Goal: Use online tool/utility: Utilize a website feature to perform a specific function

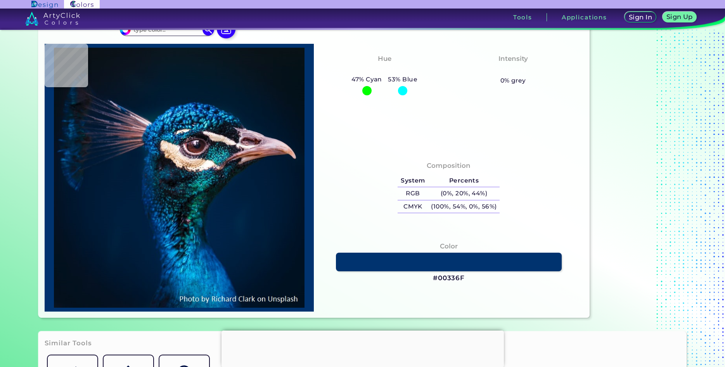
scroll to position [198, 0]
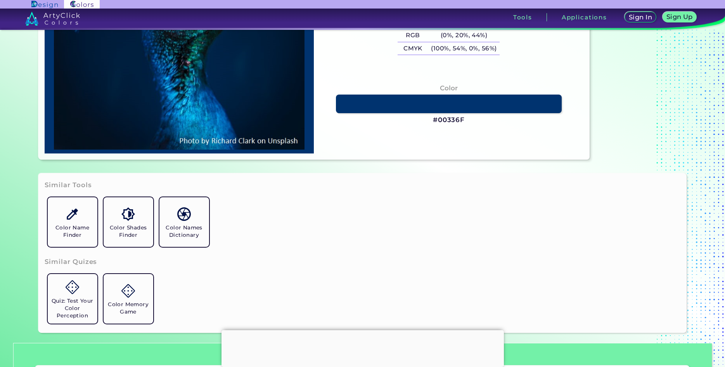
type input "#011e3e"
type input "#011E3E"
type input "#002144"
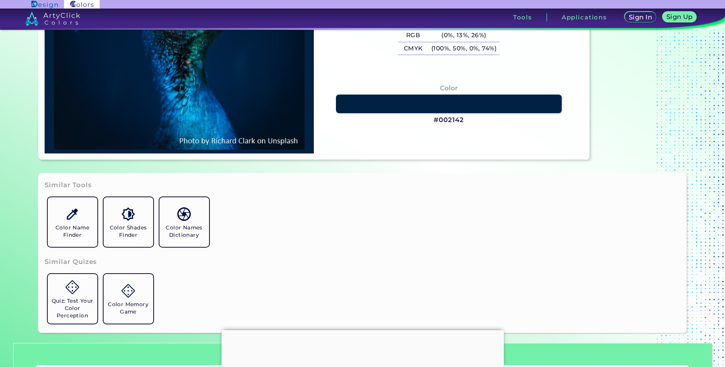
type input "#002142"
type input "#030d13"
type input "#030D13"
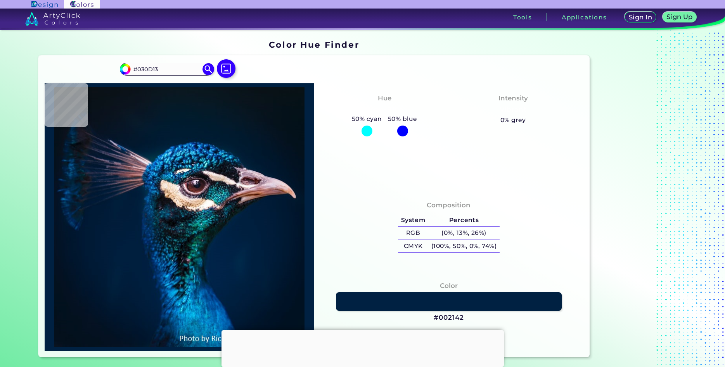
type input "#051c35"
type input "#051C35"
type input "#011d39"
type input "#011D39"
type input "#001b38"
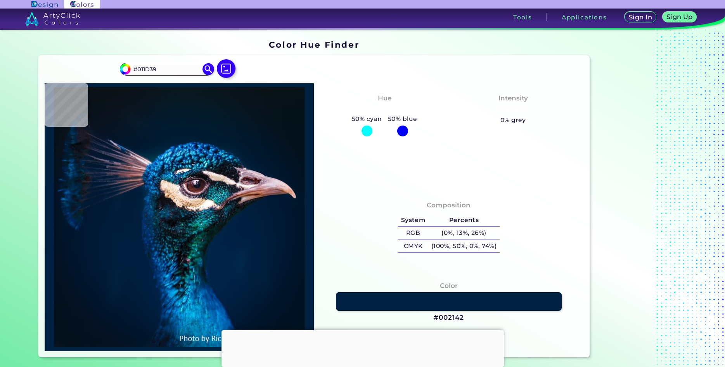
type input "#001B38"
type input "#021b37"
type input "#021B37"
type input "#031e2e"
type input "#031E2E"
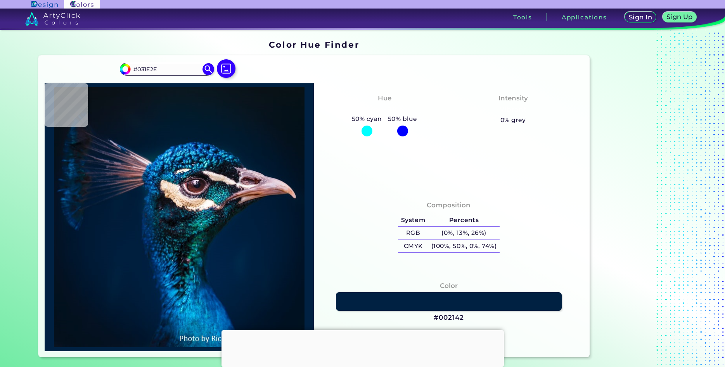
type input "#0a151c"
type input "#0A151C"
type input "#0a1419"
type input "#0A1419"
type input "#091923"
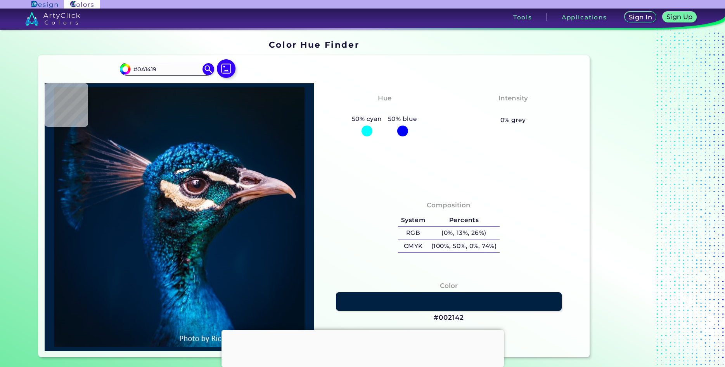
type input "#091923"
type input "#08191c"
type input "#08191C"
type input "#9d7f7f"
type input "#9D7F7F"
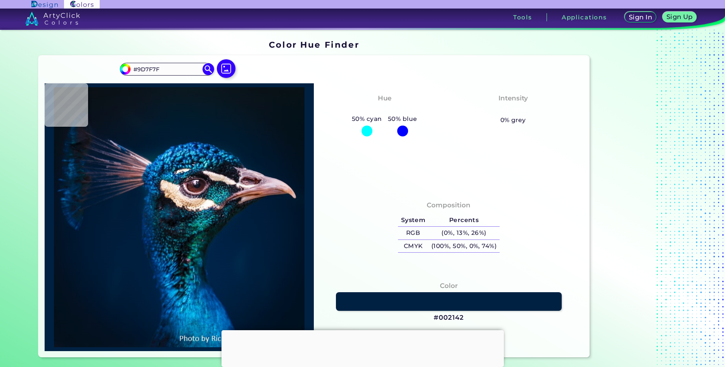
type input "#613125"
type input "#072635"
type input "#f5e7e8"
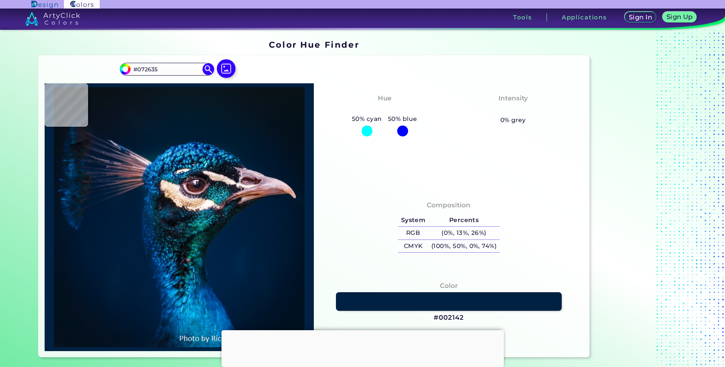
type input "#F5E7E8"
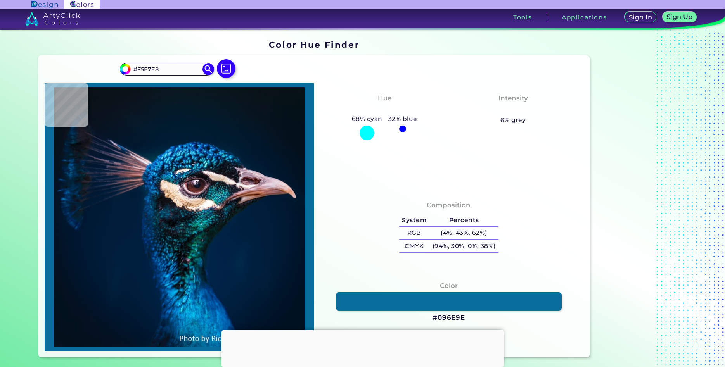
type input "#096e9e"
type input "#096E9E"
type input "#001b35"
type input "#001B35"
type input "#001c31"
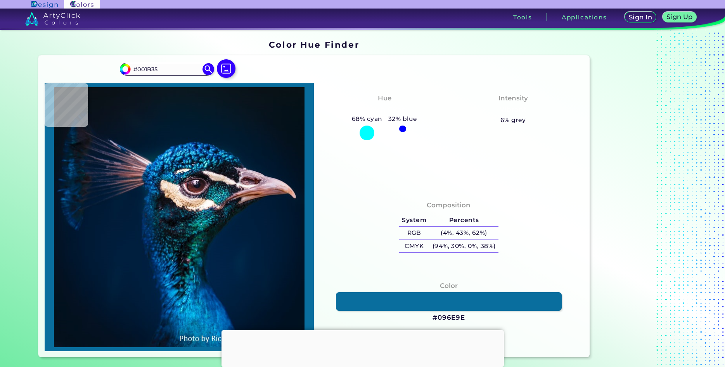
type input "#001C31"
type input "#001b2e"
type input "#001B2E"
type input "#011b2c"
type input "#011B2C"
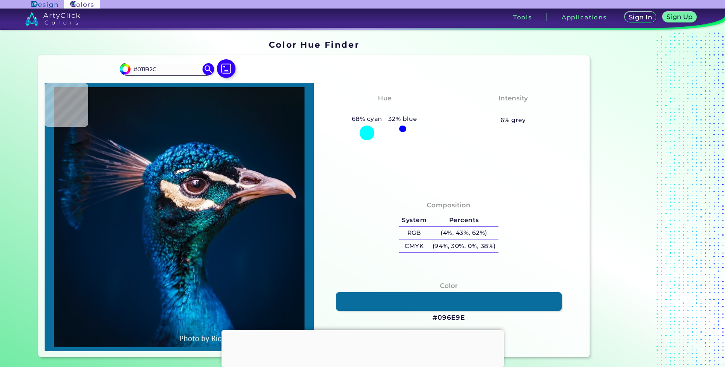
type input "#041a28"
type input "#041A28"
type input "#041a27"
type input "#041A27"
type input "#071923"
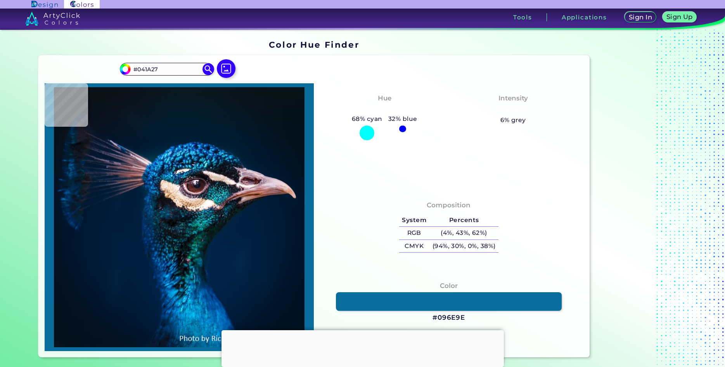
type input "#071923"
type input "#081923"
type input "#091822"
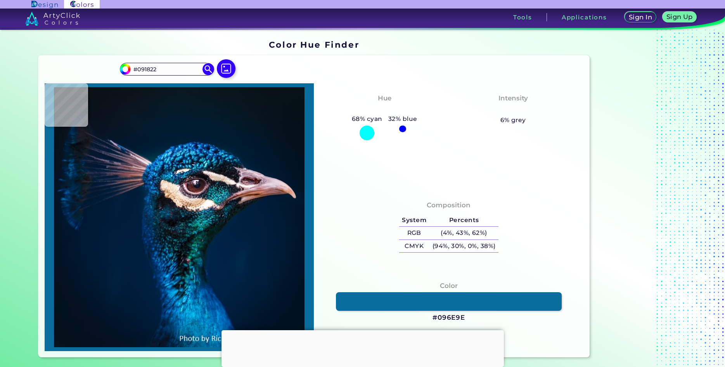
type input "#0a1720"
type input "#0A1720"
type input "#0b1820"
type input "#0B1820"
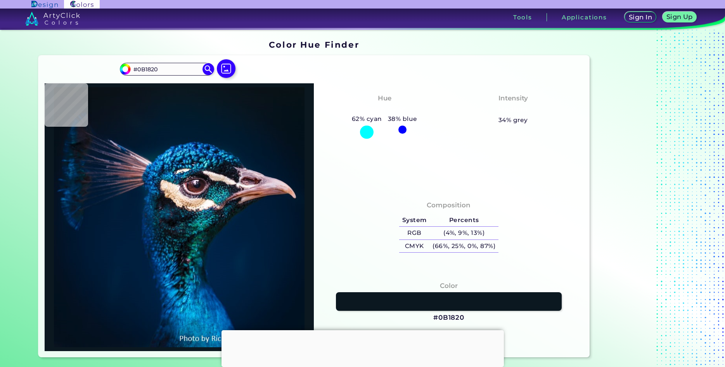
type input "#09181f"
type input "#09181F"
type input "#081923"
type input "#071927"
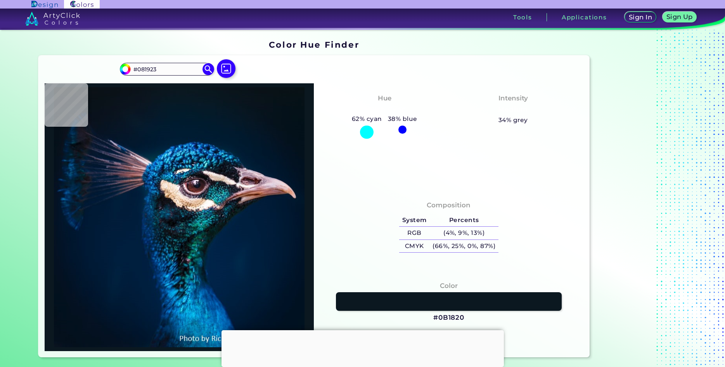
type input "#071927"
type input "#021b2b"
type input "#021B2B"
type input "#001b2e"
type input "#001B2E"
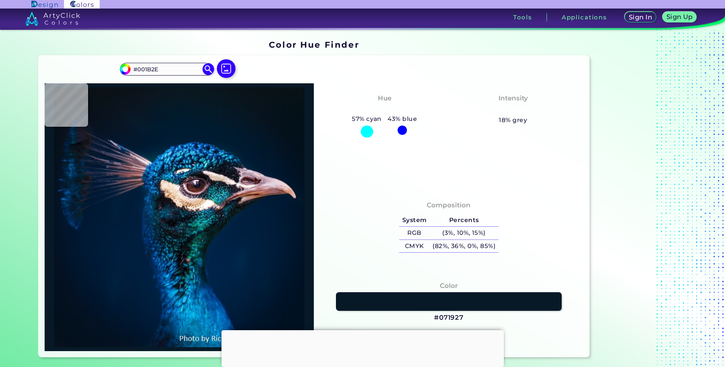
type input "#002032"
type input "#003965"
type input "#2aaee7"
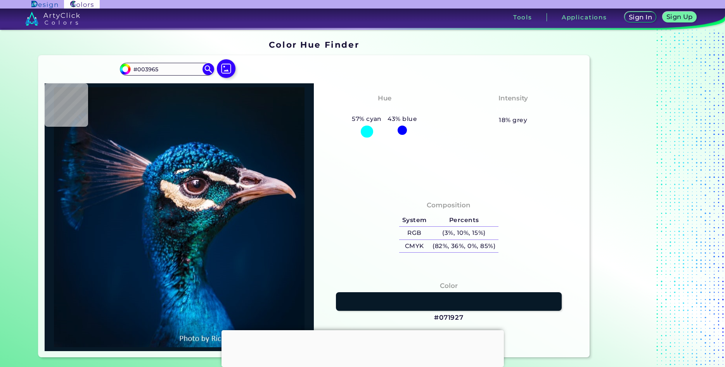
type input "#2AAEE7"
type input "#003f65"
type input "#003F65"
type input "#0c141e"
type input "#0C141E"
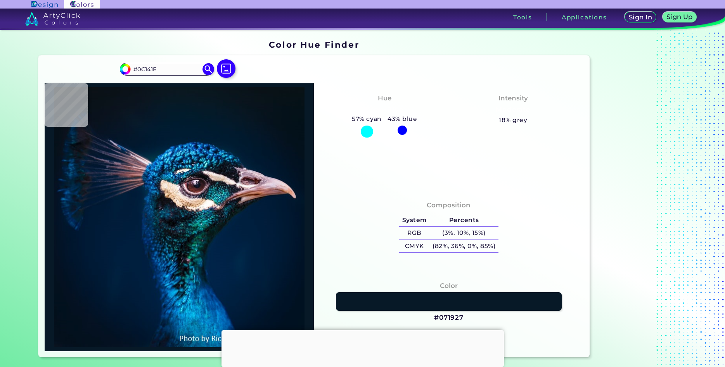
type input "#2f4651"
type input "#2F4651"
type input "#061623"
type input "#0a0d12"
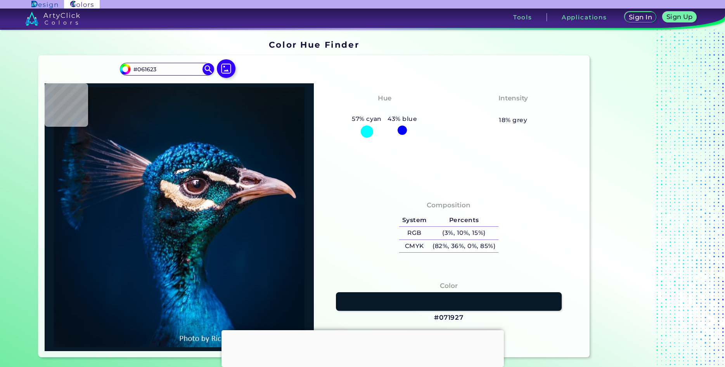
type input "#0A0D12"
type input "#0f1218"
type input "#0F1218"
type input "#101520"
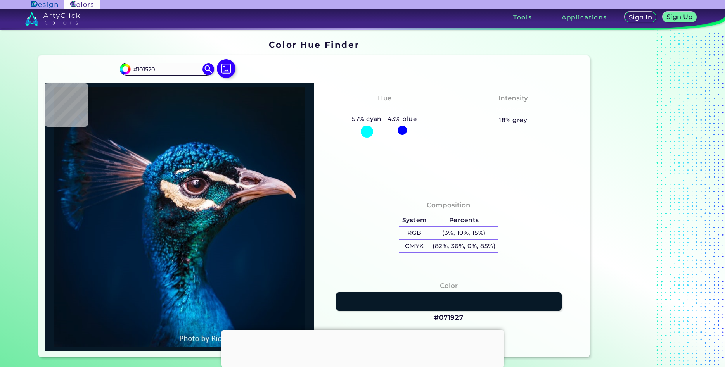
type input "#685f6d"
type input "#685F6D"
type input "#eae8eb"
type input "#EAE8EB"
type input "#f2e8e3"
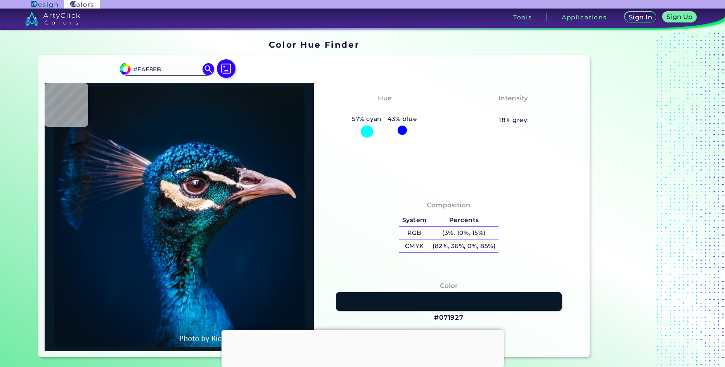
type input "#F2E8E3"
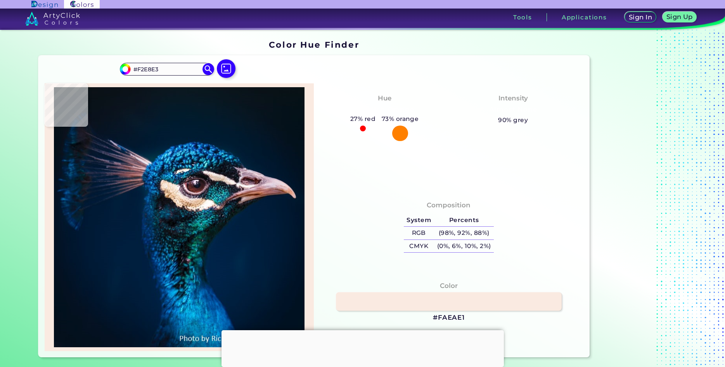
type input "#faeae1"
type input "#FAEAE1"
type input "#dbc9bb"
type input "#DBC9BB"
type input "#d9c6b9"
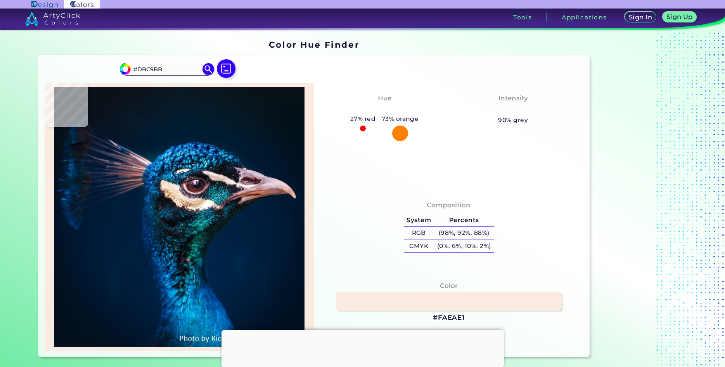
type input "#D9C6B9"
type input "#d9c4b9"
type input "#D9C4B9"
type input "#ddc5b8"
type input "#DDC5B8"
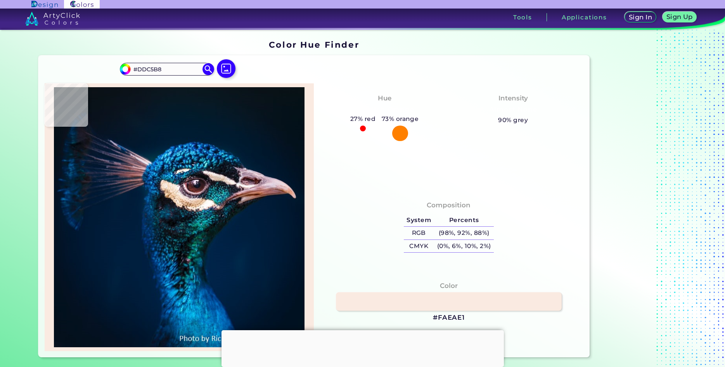
type input "#ddc9bd"
type input "#DDC9BD"
type input "#5a4f51"
type input "#5A4F51"
type input "#262b36"
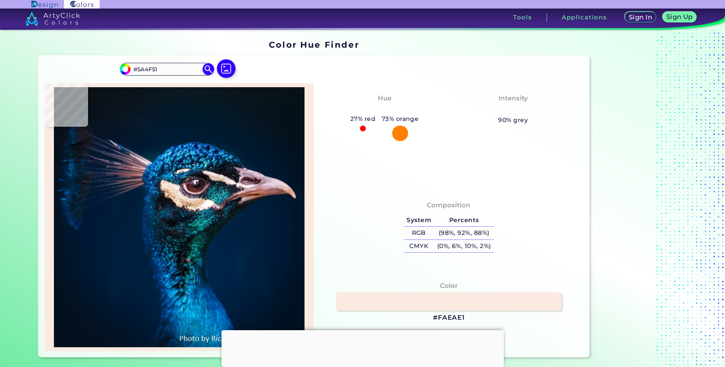
type input "#262B36"
type input "#010409"
type input "#080c10"
type input "#080C10"
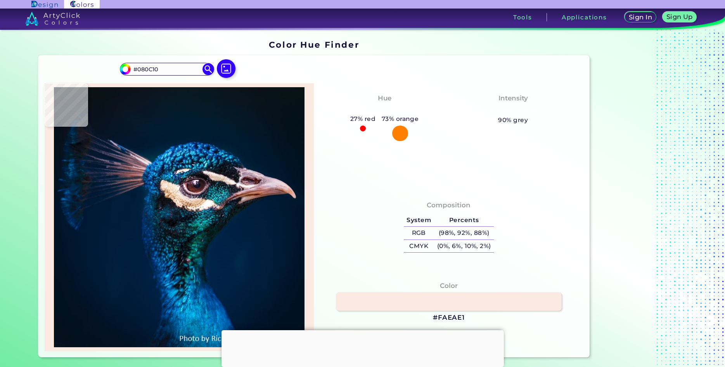
type input "#0f1218"
type input "#0F1218"
type input "#0f161f"
type input "#0F161F"
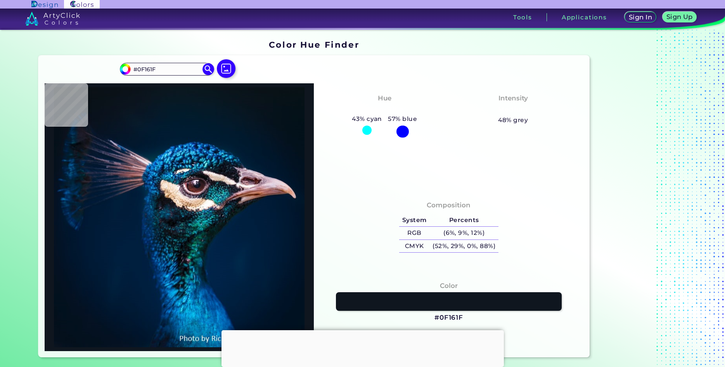
type input "#010408"
type input "#131822"
type input "#e3cfc1"
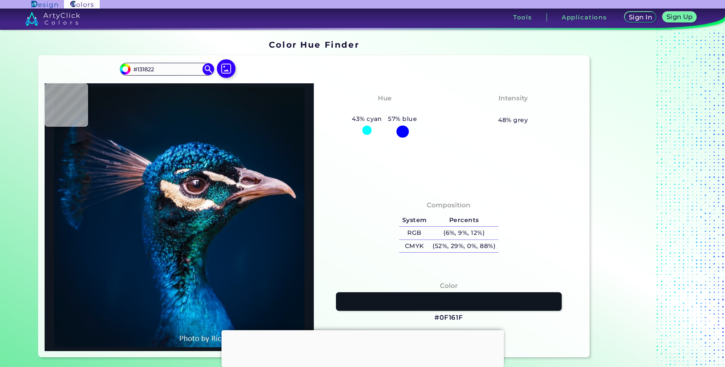
type input "#E3CFC1"
type input "#0f121e"
type input "#0F121E"
type input "#101e21"
type input "#101E21"
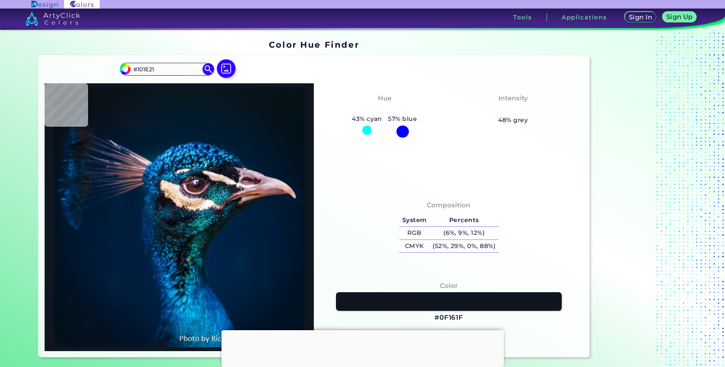
type input "#001f3e"
type input "#001F3E"
type input "#001d3b"
type input "#001D3B"
type input "#001b38"
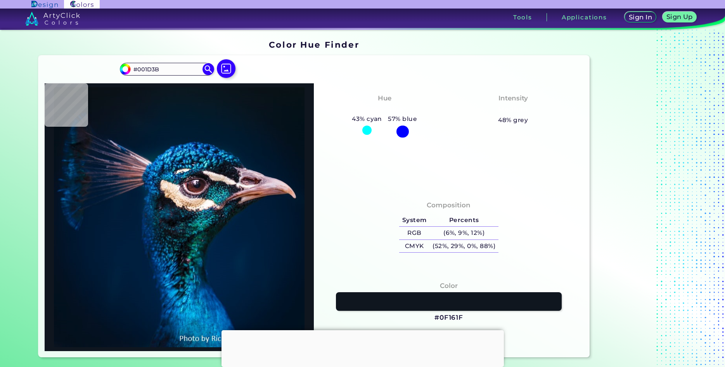
type input "#001B38"
type input "#011b36"
type input "#011B36"
type input "#001a35"
type input "#001A35"
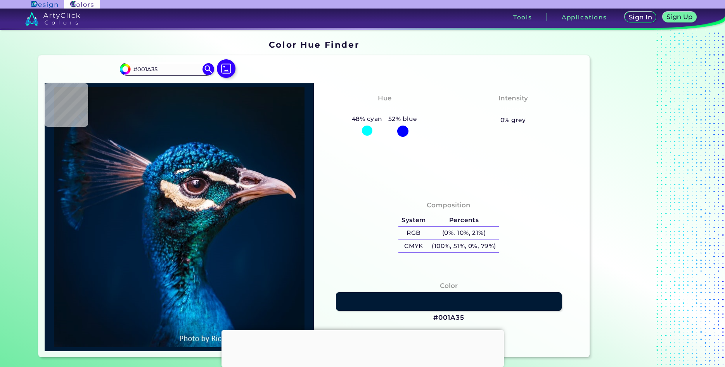
type input "#001932"
type input "#011830"
type input "#00152c"
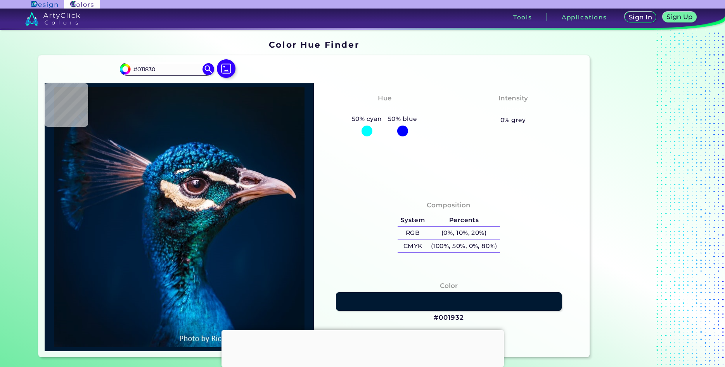
type input "#00152C"
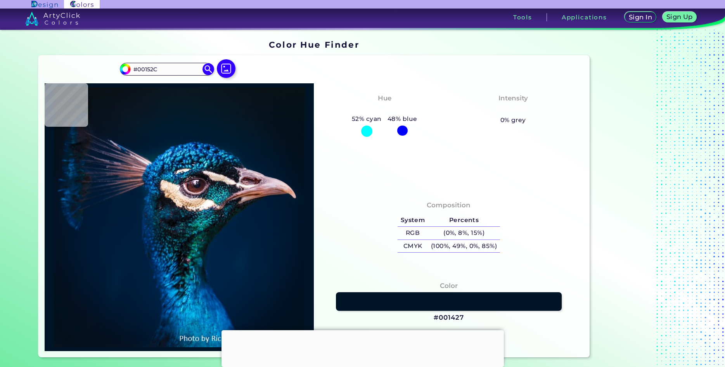
type input "#001427"
type input "#001226"
type input "#000000"
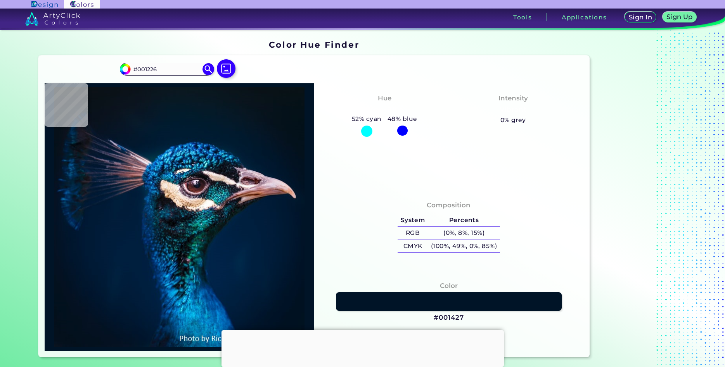
type input "#000000"
type input "#001226"
type input "#001427"
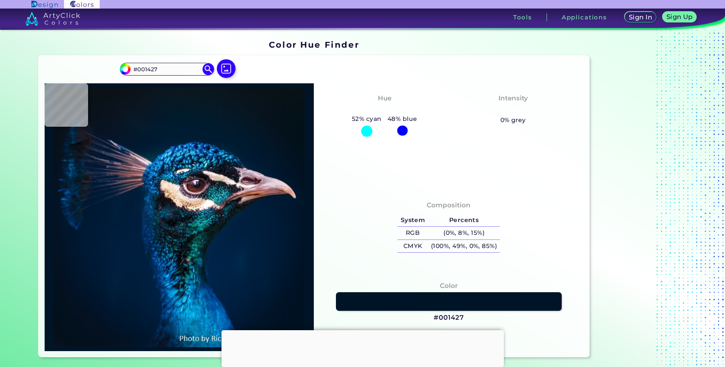
type input "#01172f"
type input "#01172F"
type input "#011c39"
type input "#011C39"
type input "#001f3e"
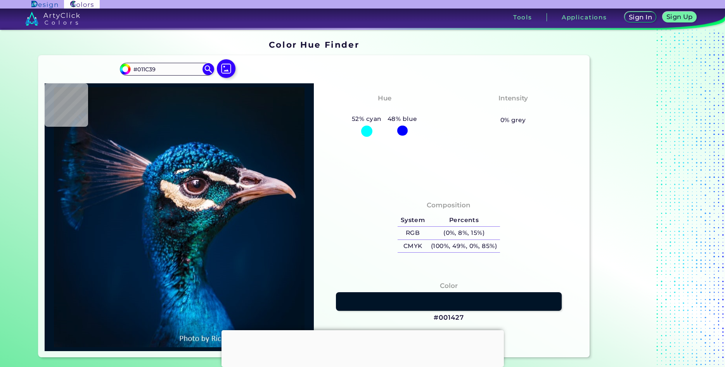
type input "#001F3E"
type input "#002144"
type input "#012245"
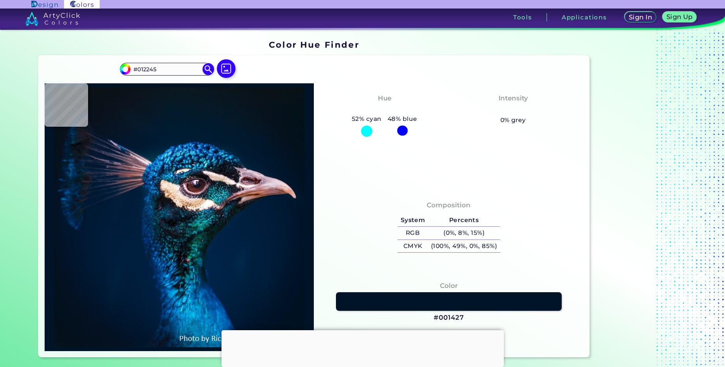
type input "#00264a"
type input "#00264A"
type input "#06232f"
type input "#06232F"
type input "#051d23"
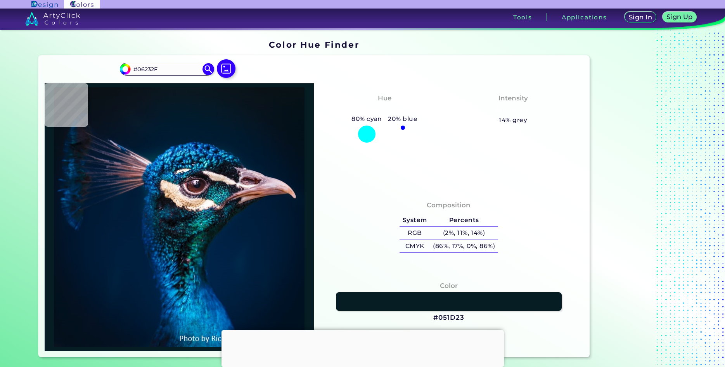
type input "#051D23"
type input "#072327"
type input "#022521"
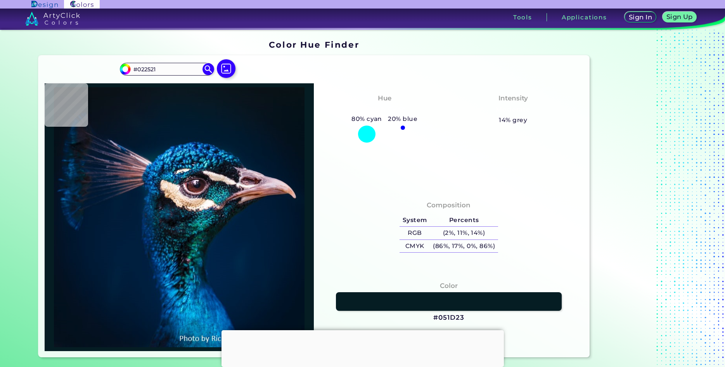
type input "#002727"
type input "#022d2f"
type input "#022D2F"
type input "#1a3737"
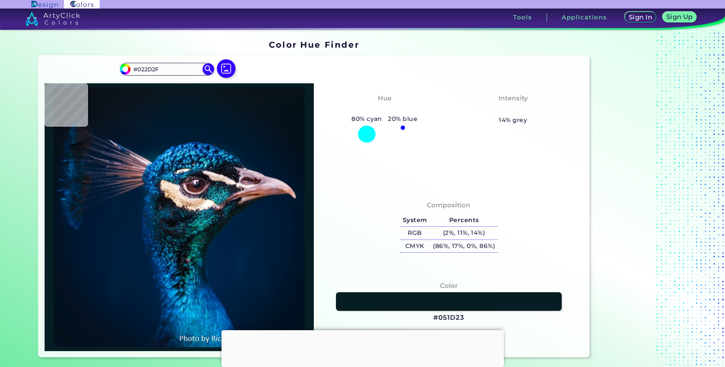
type input "#1A3737"
type input "#012f2a"
type input "#012F2A"
type input "#064343"
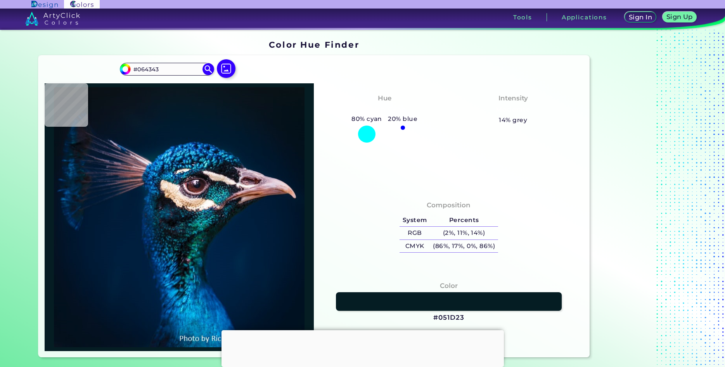
type input "#108987"
type input "#046e6e"
type input "#046E6E"
type input "#068980"
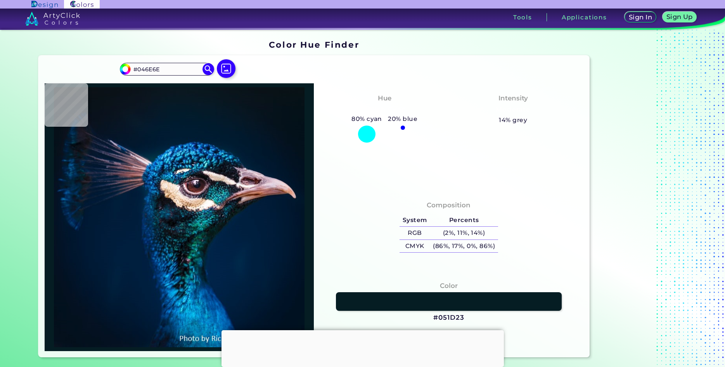
type input "#068980"
type input "#0f9d96"
type input "#0F9D96"
type input "#12a09d"
type input "#12A09D"
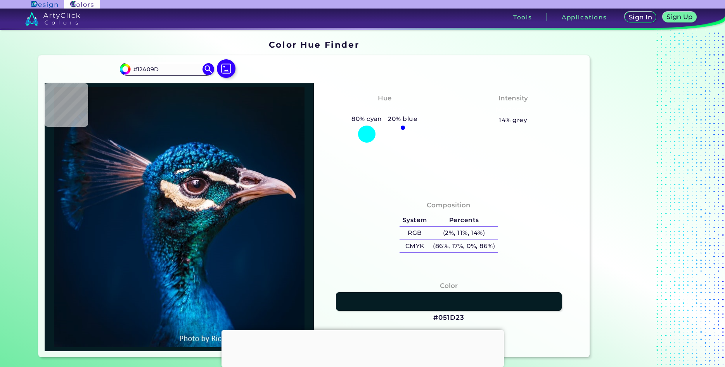
type input "#08696d"
type input "#08696D"
type input "#0f787e"
type input "#0F787E"
type input "#0a6c6b"
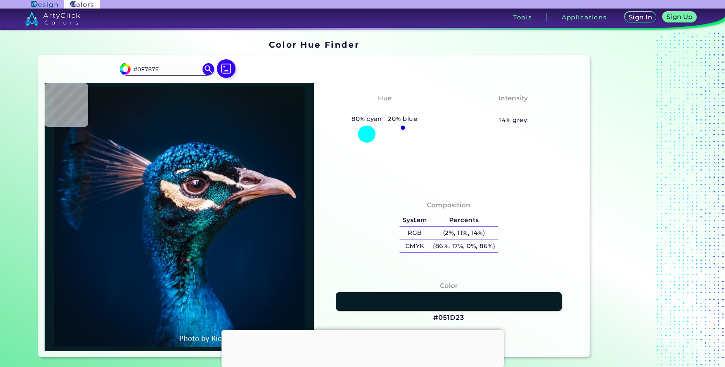
type input "#0A6C6B"
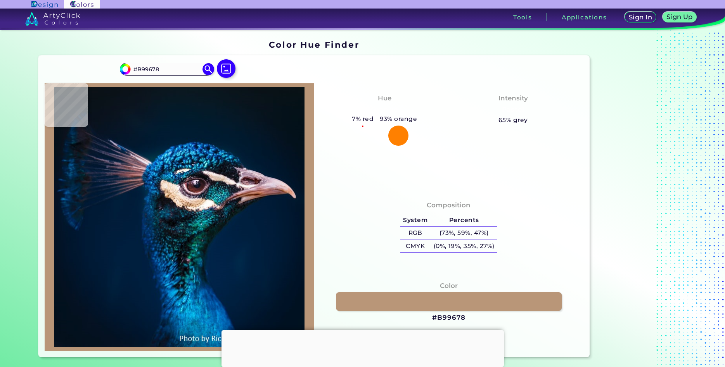
click at [194, 203] on img at bounding box center [180, 217] width 262 height 260
click at [442, 305] on link at bounding box center [449, 302] width 228 height 19
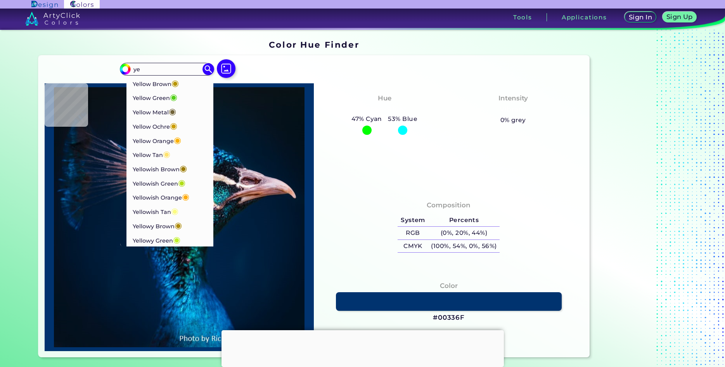
type input "y"
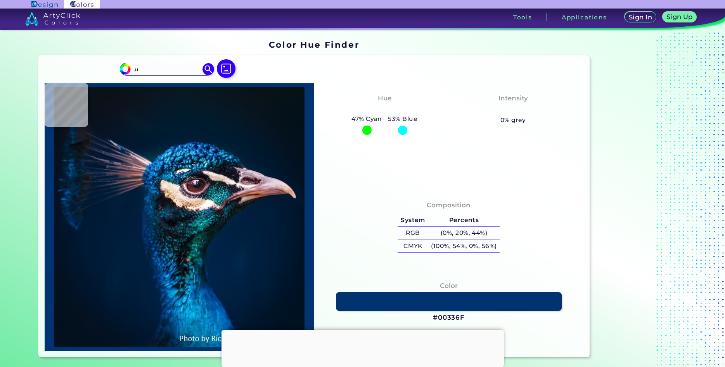
type input ","
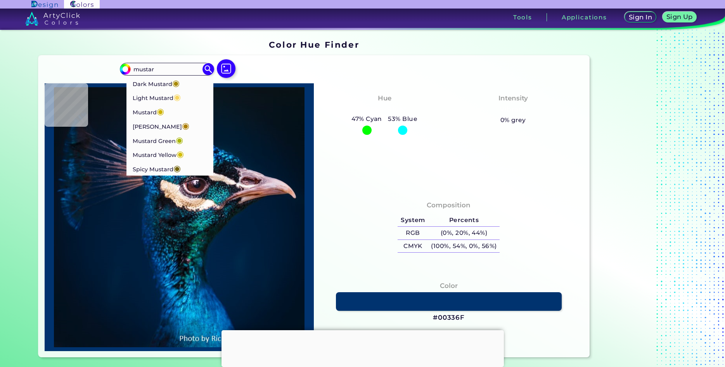
type input "mustard"
type input "#0a1117"
type input "#0A1117"
type input "#0a141d"
type input "#0A141D"
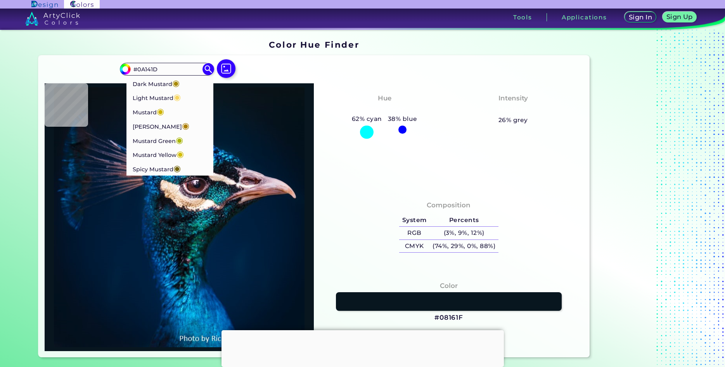
type input "#08161f"
type input "#08161F"
type input "#061824"
type input "#061927"
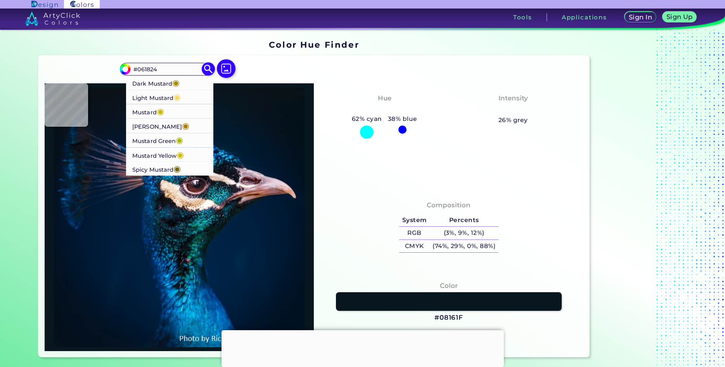
type input "#061927"
type input "#041a28"
type input "#041A28"
click at [172, 155] on p "Mustard Yellow ◉" at bounding box center [158, 154] width 52 height 14
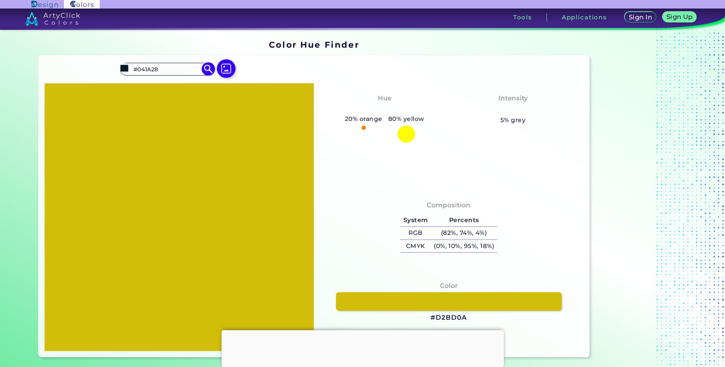
type input "#d2bd0a"
type input "#D2BD0A"
drag, startPoint x: 398, startPoint y: 298, endPoint x: 411, endPoint y: 294, distance: 13.6
click at [400, 298] on link at bounding box center [449, 302] width 228 height 19
